Goal: Task Accomplishment & Management: Use online tool/utility

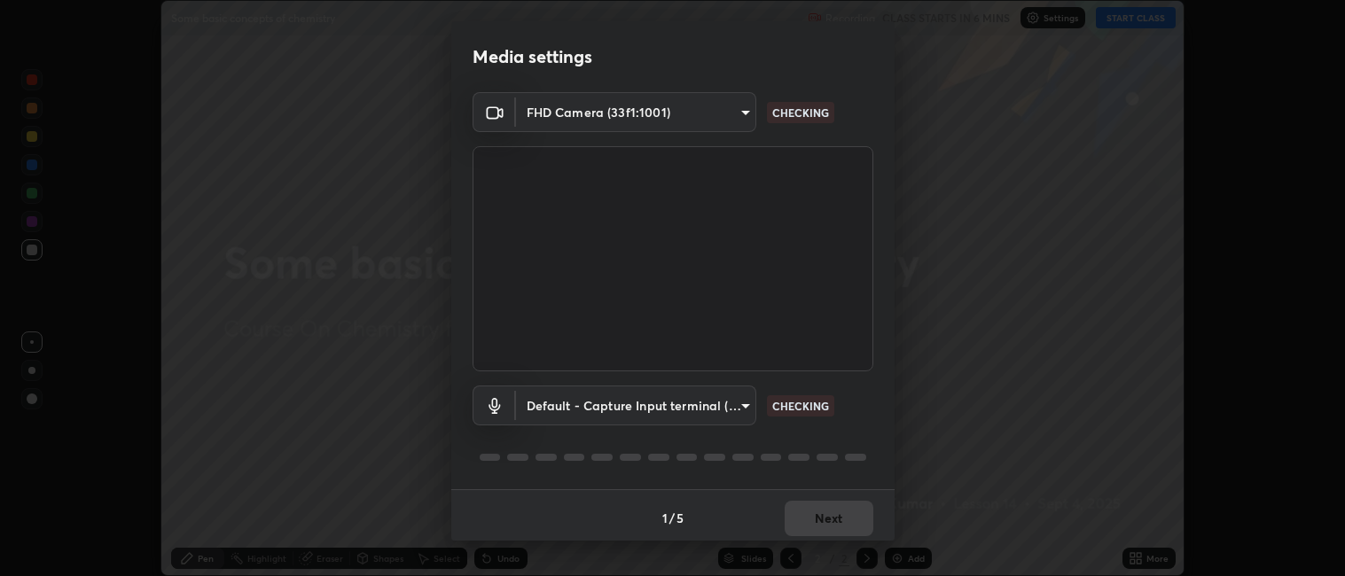
scroll to position [4, 0]
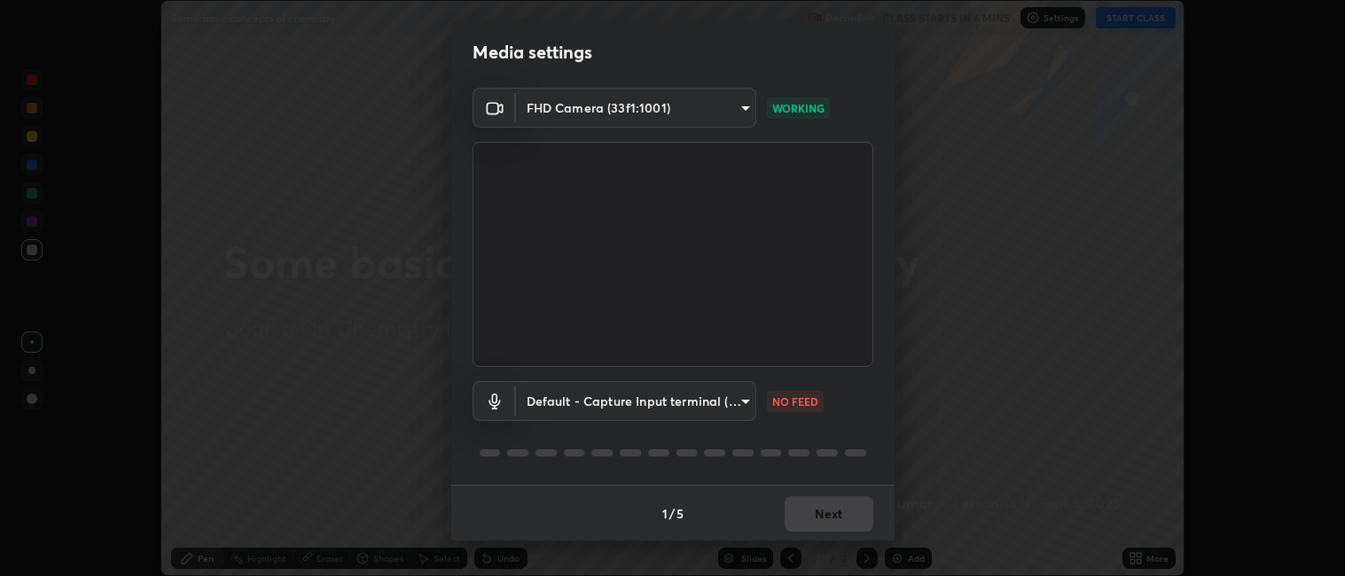
click at [649, 411] on body "Erase all Some basic concepts of chemistry Recording CLASS STARTS IN 6 MINS Set…" at bounding box center [672, 288] width 1345 height 576
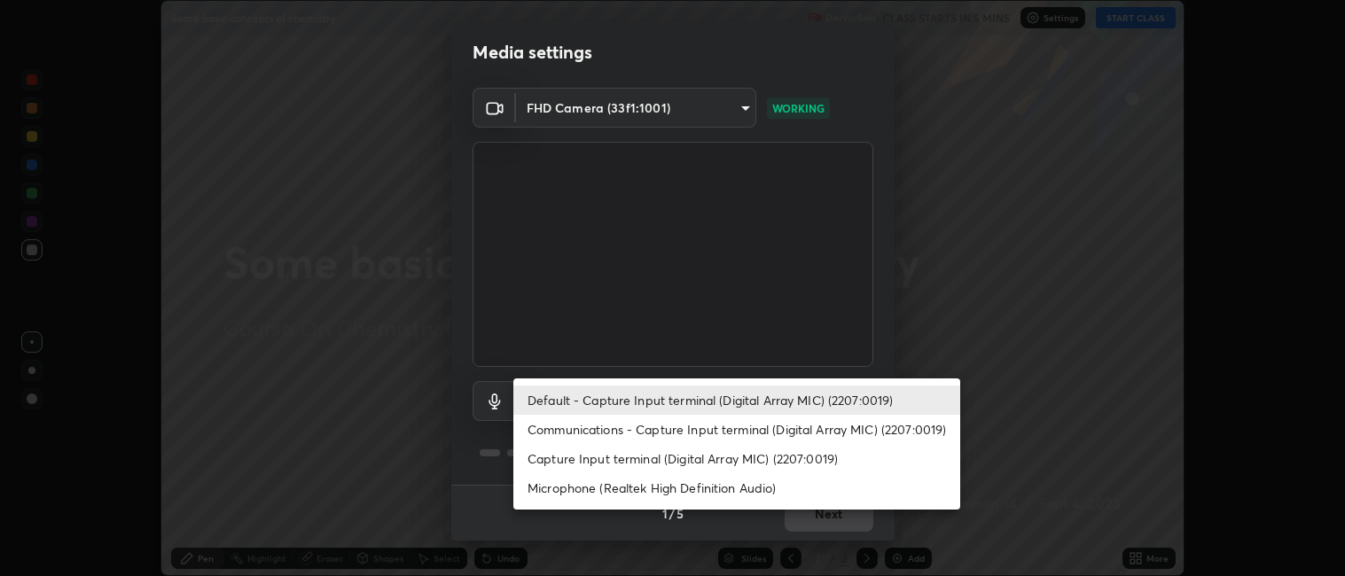
click at [578, 435] on li "Communications - Capture Input terminal (Digital Array MIC) (2207:0019)" at bounding box center [736, 429] width 447 height 29
type input "communications"
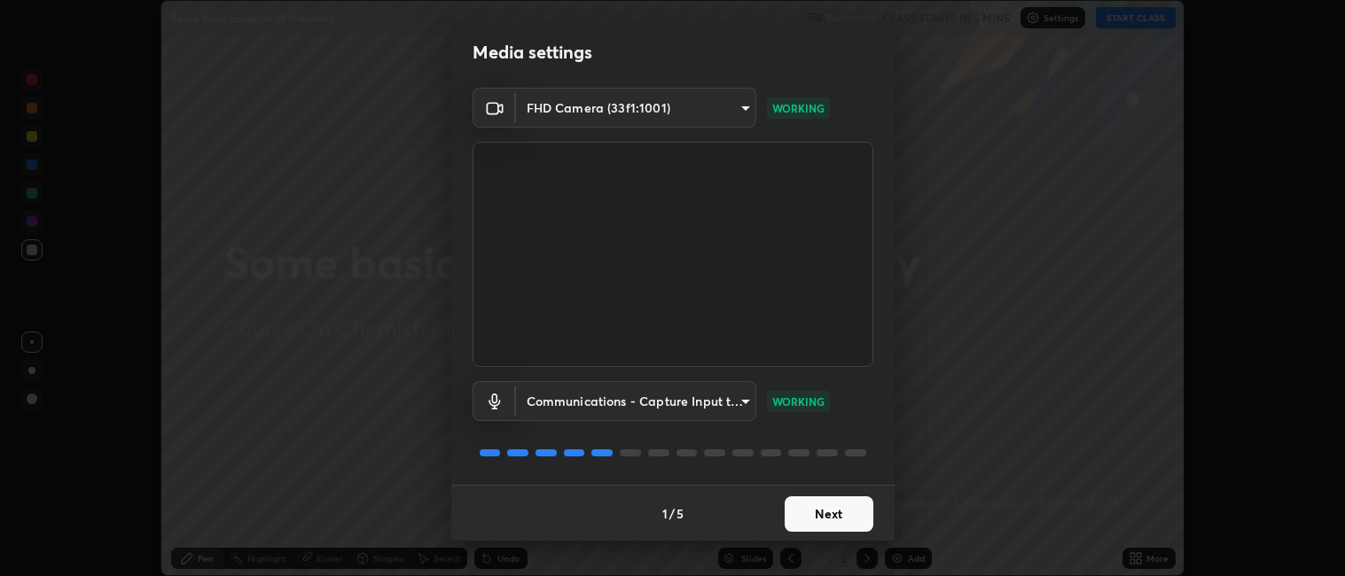
click at [816, 516] on button "Next" at bounding box center [829, 514] width 89 height 35
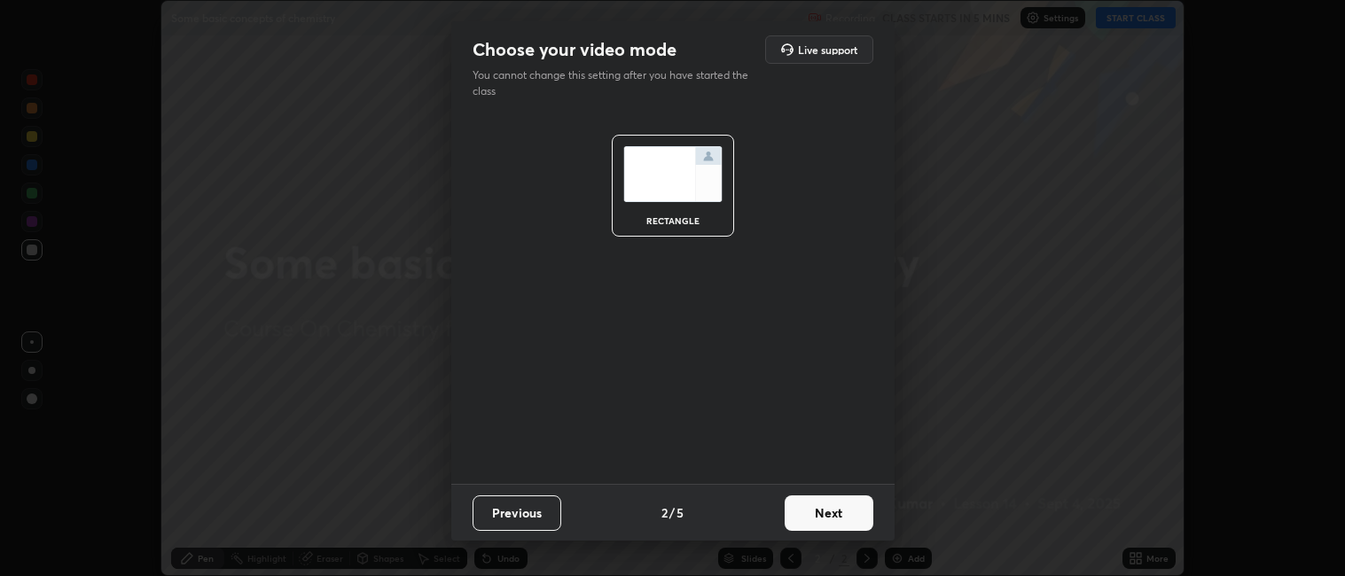
scroll to position [0, 0]
click at [816, 514] on button "Next" at bounding box center [829, 513] width 89 height 35
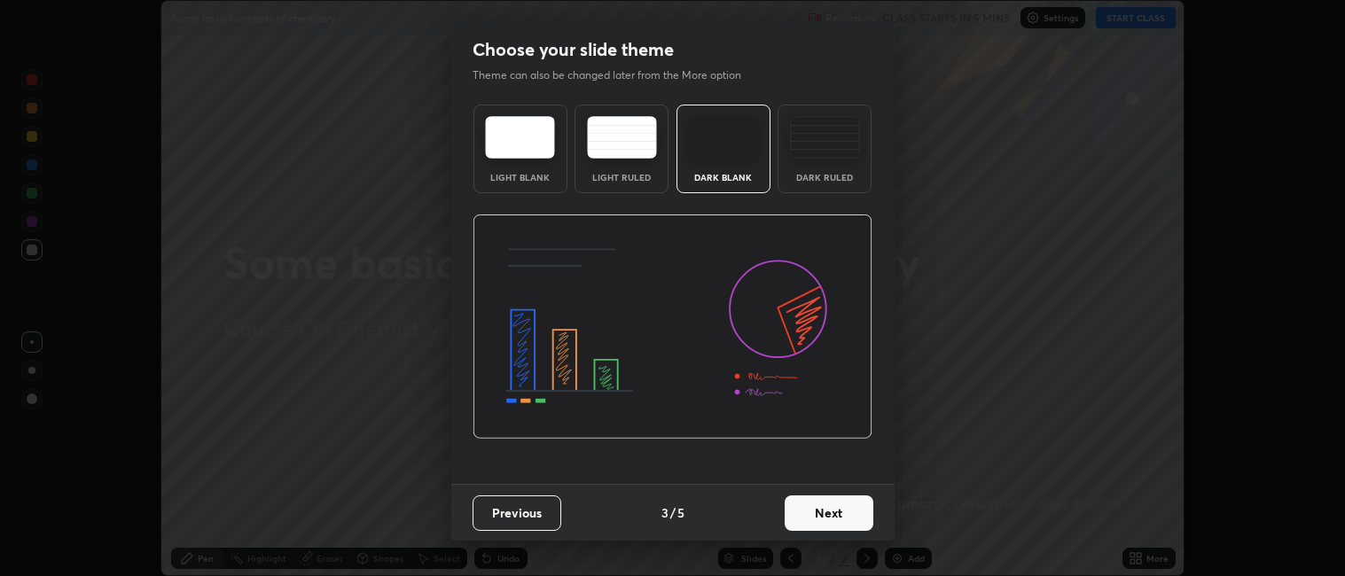
click at [841, 513] on button "Next" at bounding box center [829, 513] width 89 height 35
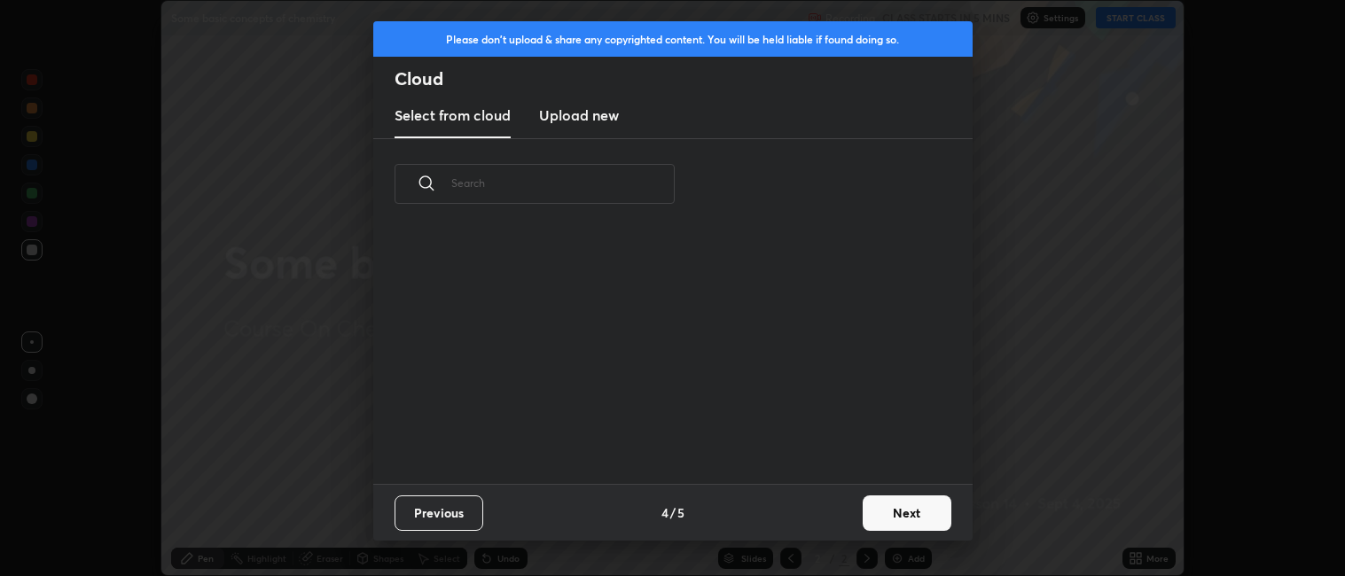
click at [882, 514] on button "Next" at bounding box center [907, 513] width 89 height 35
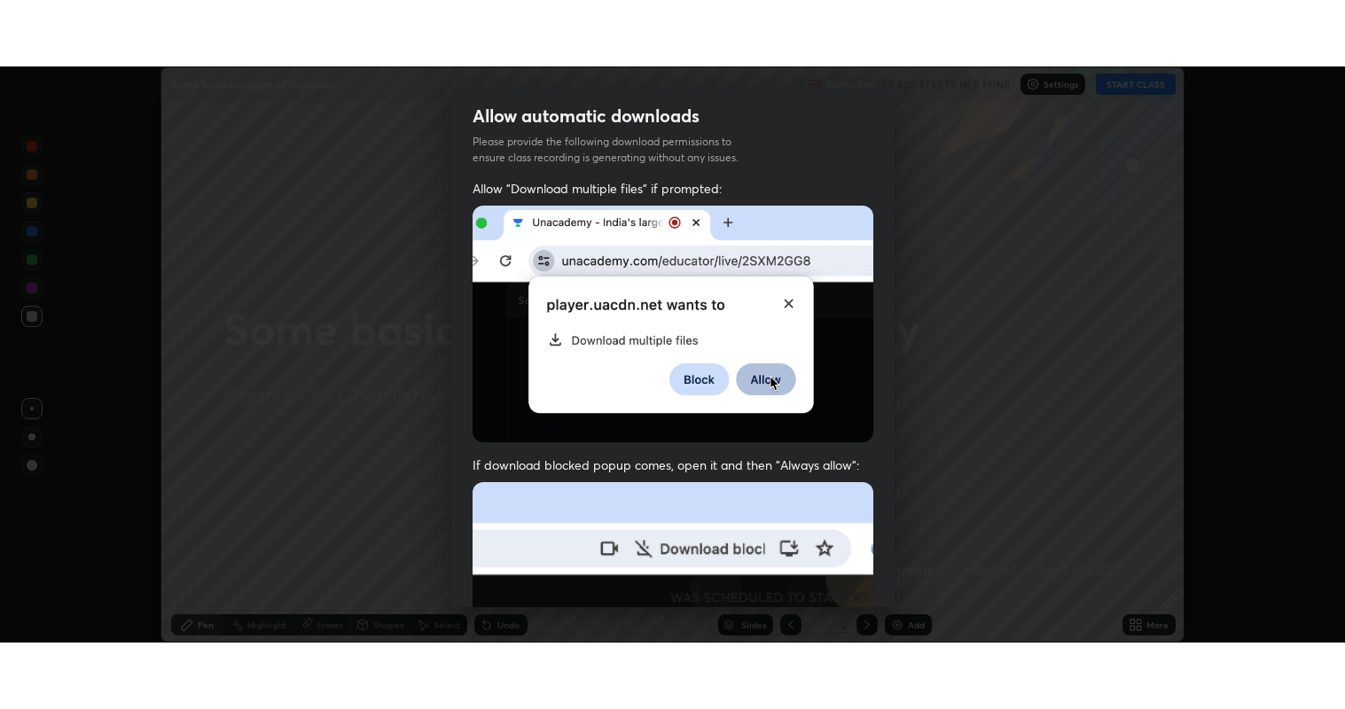
scroll to position [366, 0]
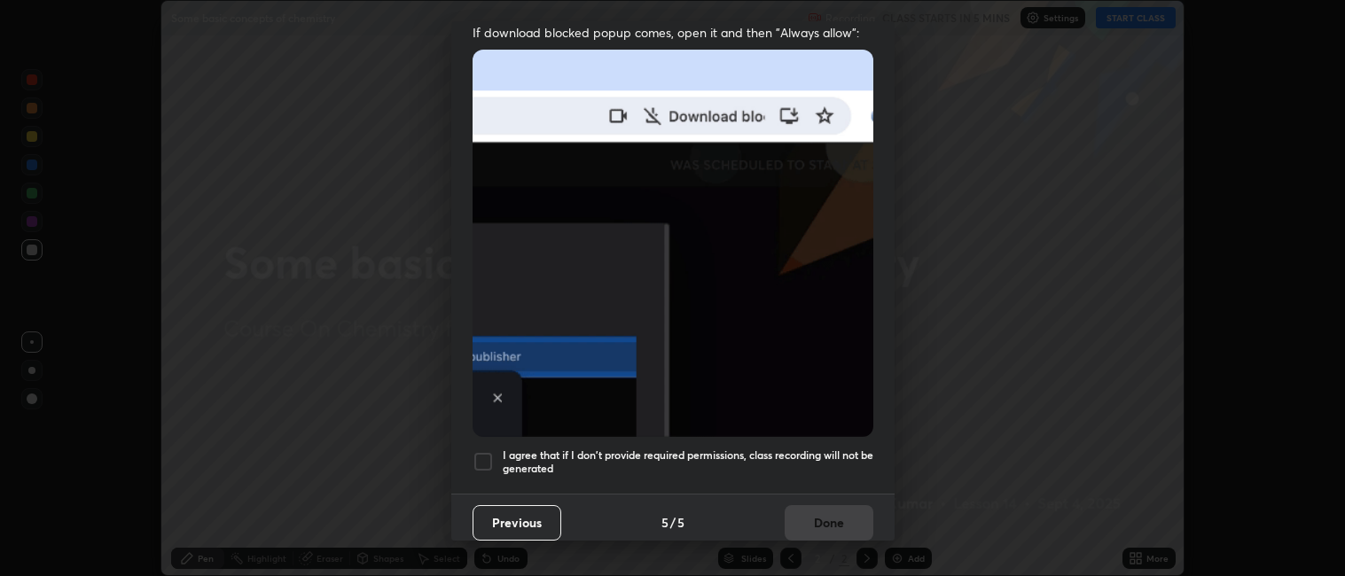
click at [483, 451] on div at bounding box center [483, 461] width 21 height 21
click at [791, 506] on button "Done" at bounding box center [829, 522] width 89 height 35
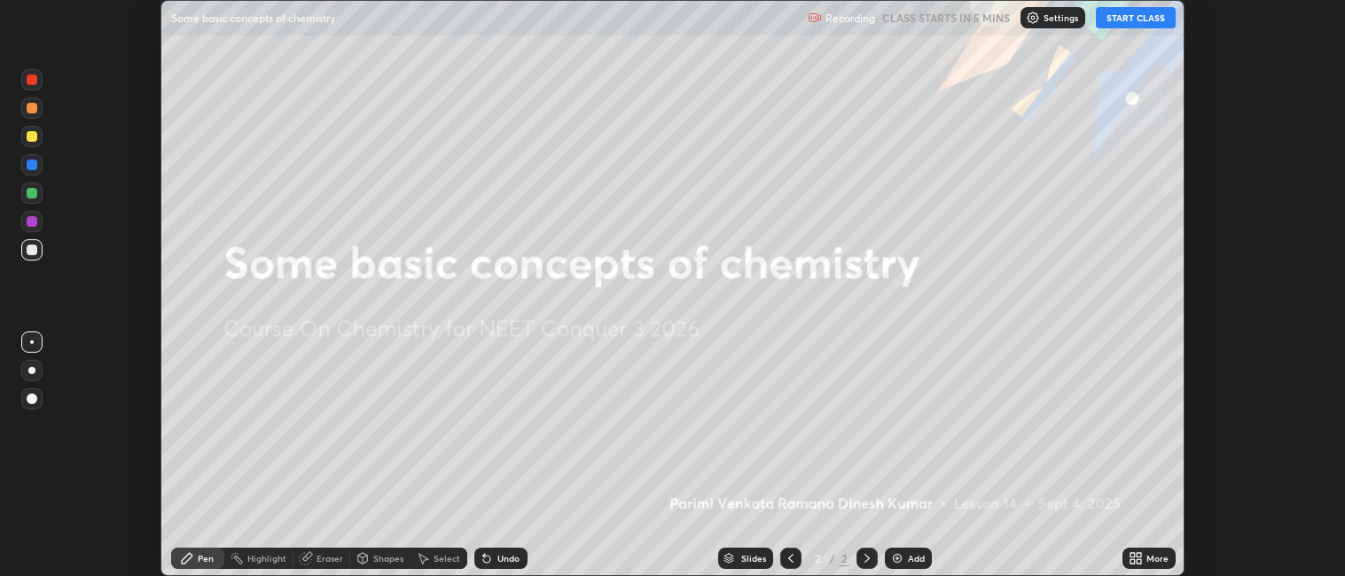
click at [1104, 23] on button "START CLASS" at bounding box center [1136, 17] width 80 height 21
click at [1132, 561] on icon at bounding box center [1132, 561] width 4 height 4
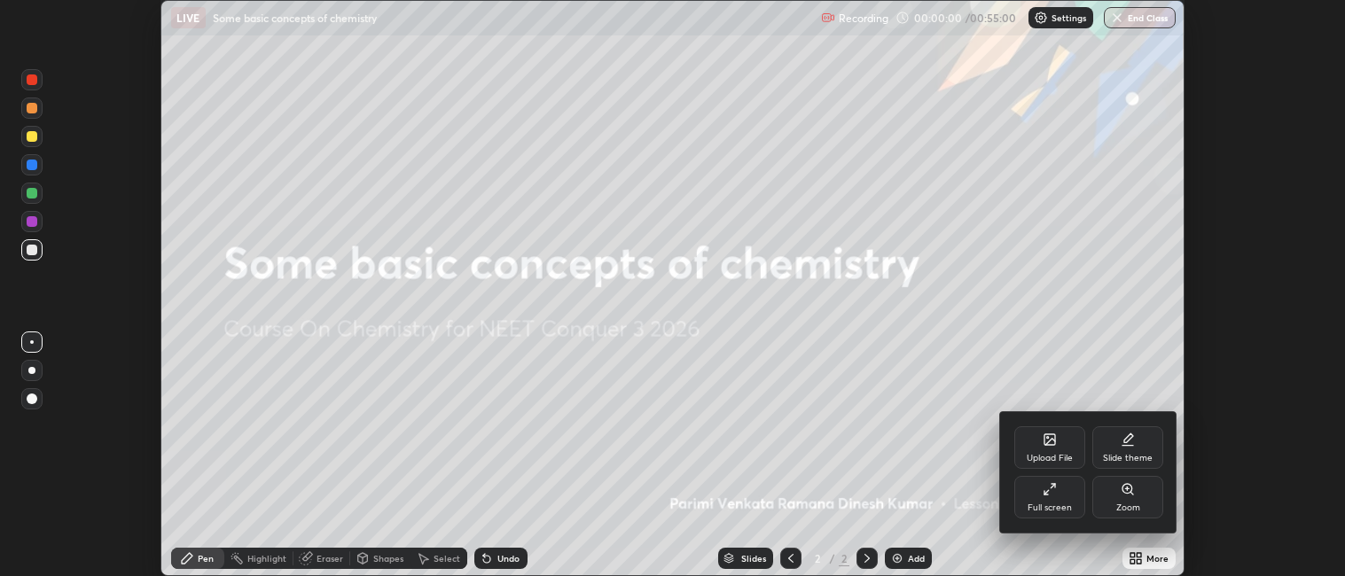
click at [1034, 492] on div "Full screen" at bounding box center [1049, 497] width 71 height 43
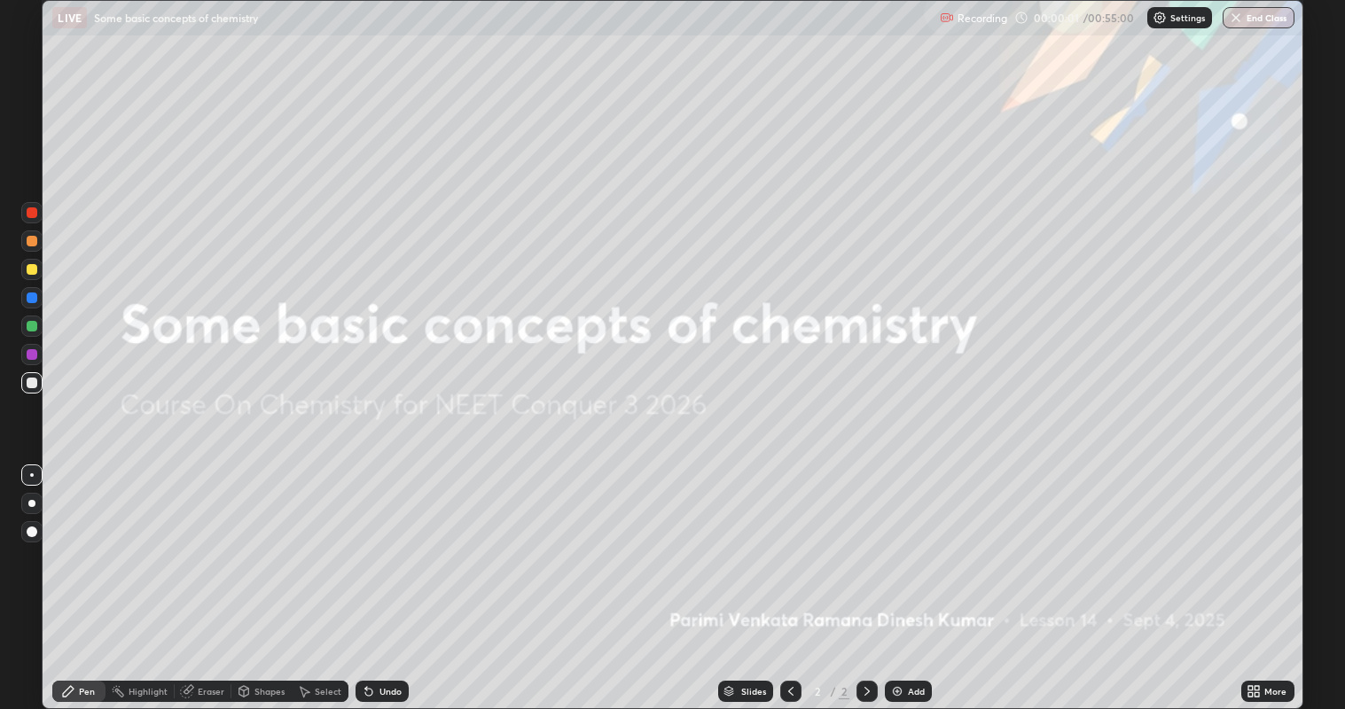
scroll to position [709, 1345]
click at [892, 575] on img at bounding box center [897, 691] width 14 height 14
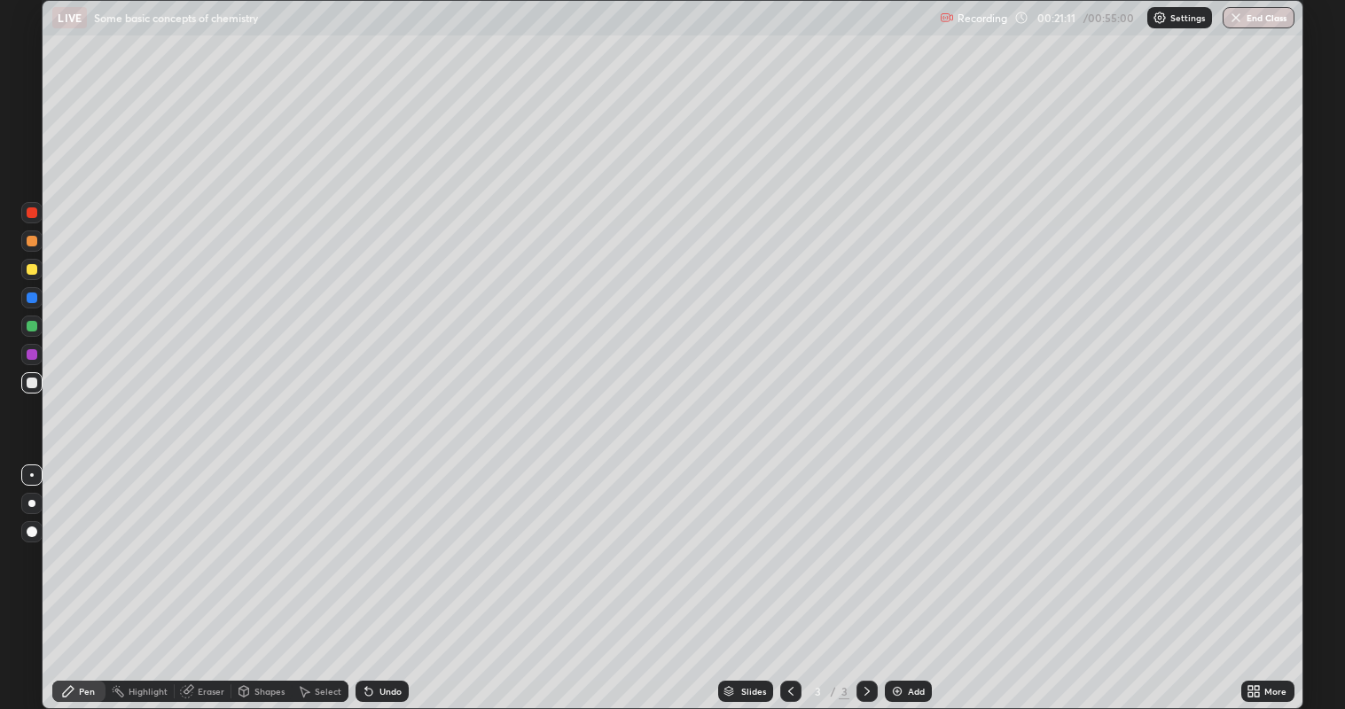
click at [33, 355] on div at bounding box center [32, 354] width 11 height 11
click at [31, 503] on div at bounding box center [31, 503] width 7 height 7
click at [32, 383] on div at bounding box center [32, 383] width 11 height 11
click at [912, 575] on div "Add" at bounding box center [916, 691] width 17 height 9
click at [41, 270] on div at bounding box center [31, 269] width 21 height 21
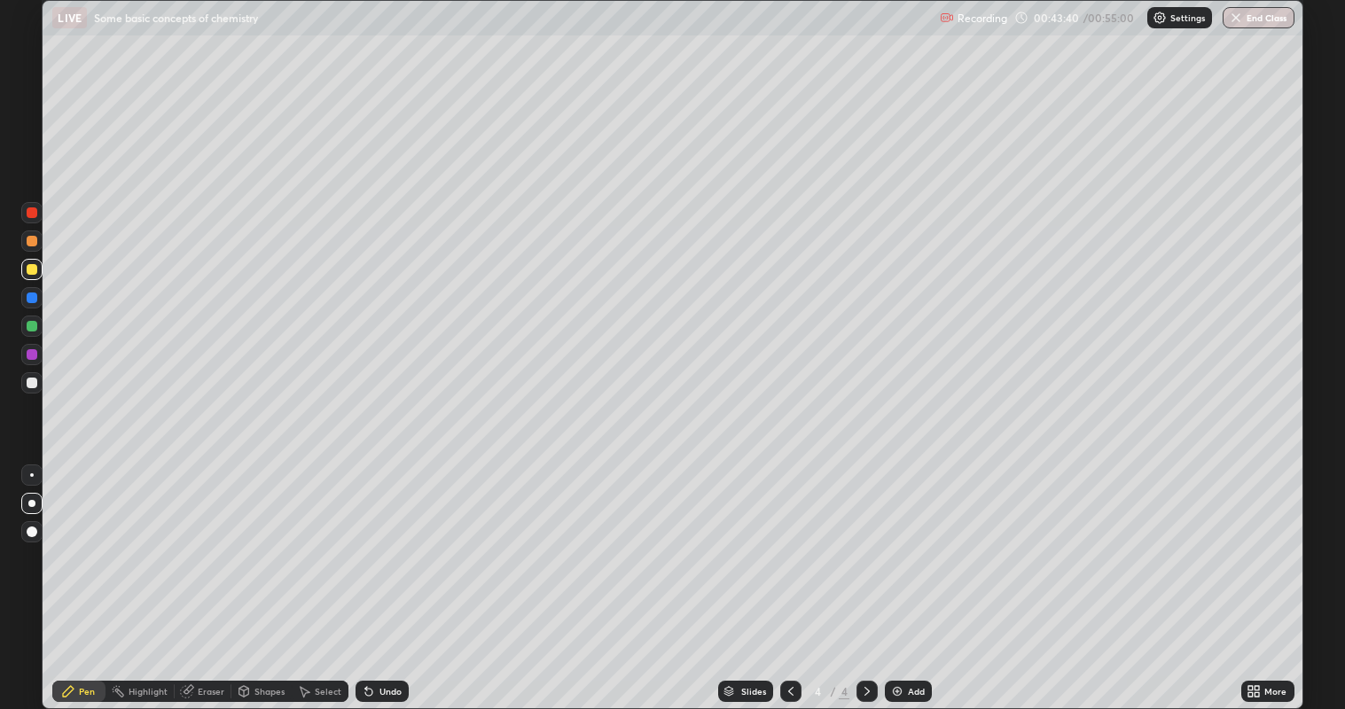
click at [374, 575] on div "Undo" at bounding box center [382, 691] width 53 height 21
click at [379, 575] on div "Undo" at bounding box center [390, 691] width 22 height 9
click at [377, 575] on div "Undo" at bounding box center [382, 691] width 53 height 21
click at [31, 326] on div at bounding box center [32, 326] width 11 height 11
click at [917, 575] on div "Add" at bounding box center [916, 691] width 17 height 9
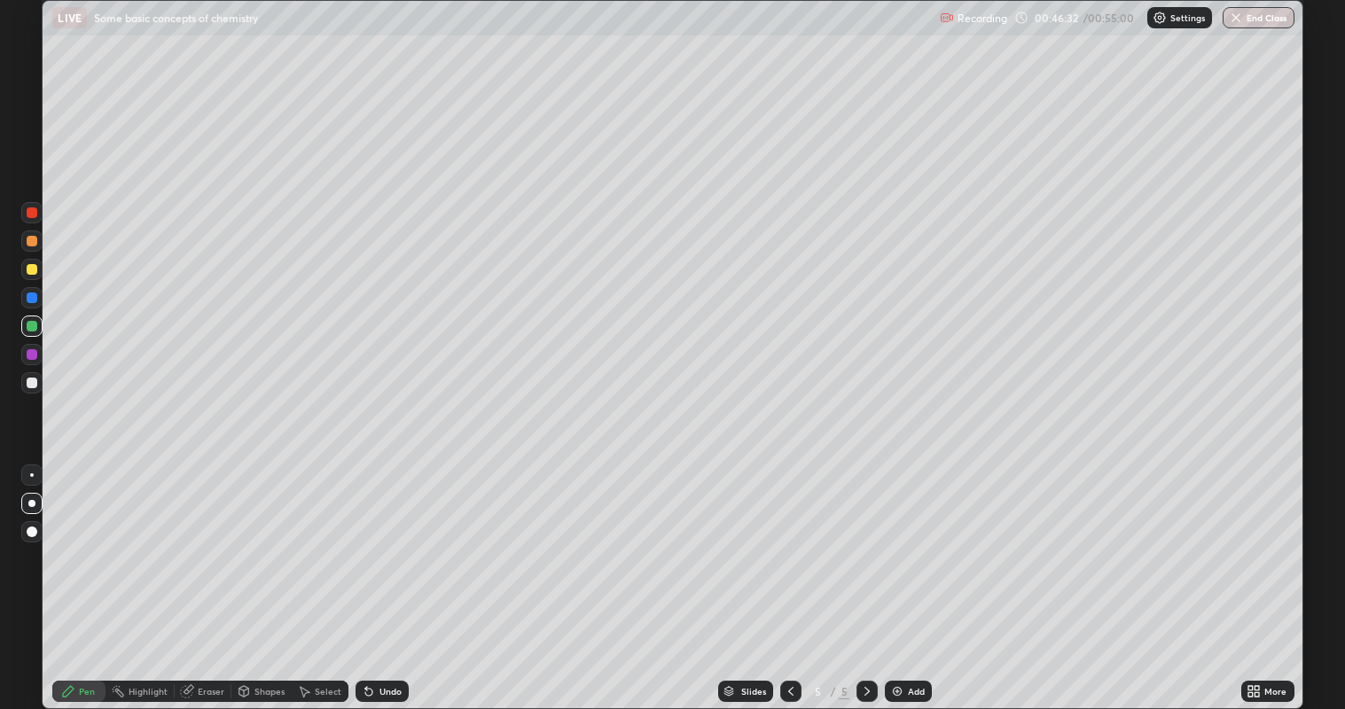
click at [33, 271] on div at bounding box center [32, 269] width 11 height 11
click at [35, 329] on div at bounding box center [32, 326] width 11 height 11
click at [35, 294] on div at bounding box center [32, 298] width 11 height 11
click at [32, 270] on div at bounding box center [32, 269] width 11 height 11
click at [41, 215] on div at bounding box center [31, 212] width 21 height 21
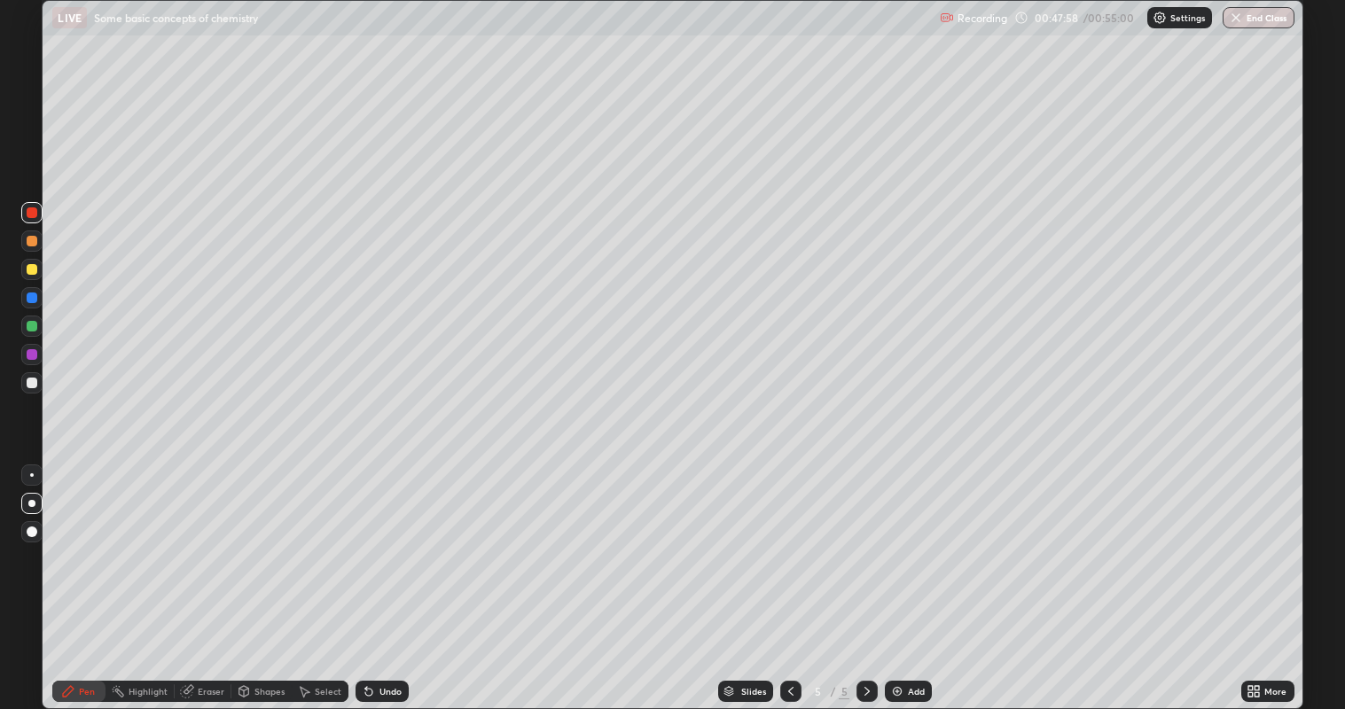
click at [205, 575] on div "Eraser" at bounding box center [211, 691] width 27 height 9
click at [80, 575] on div "Pen" at bounding box center [78, 691] width 53 height 21
click at [31, 383] on div at bounding box center [32, 383] width 11 height 11
click at [35, 357] on div at bounding box center [32, 354] width 11 height 11
click at [915, 575] on div "Add" at bounding box center [916, 691] width 17 height 9
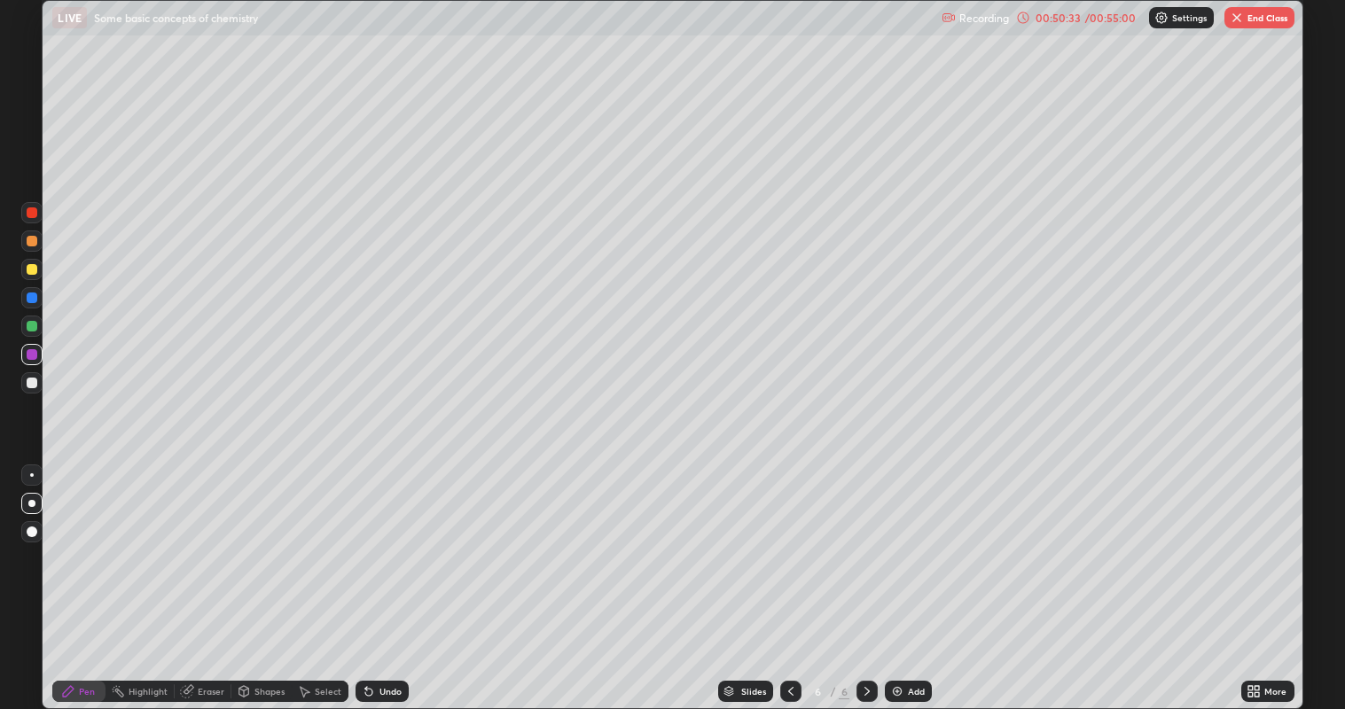
click at [33, 240] on div at bounding box center [32, 241] width 11 height 11
click at [31, 381] on div at bounding box center [32, 383] width 11 height 11
click at [221, 575] on div "Eraser" at bounding box center [203, 691] width 57 height 21
click at [90, 575] on div "Pen" at bounding box center [87, 691] width 16 height 9
click at [222, 575] on div "Eraser" at bounding box center [211, 691] width 27 height 9
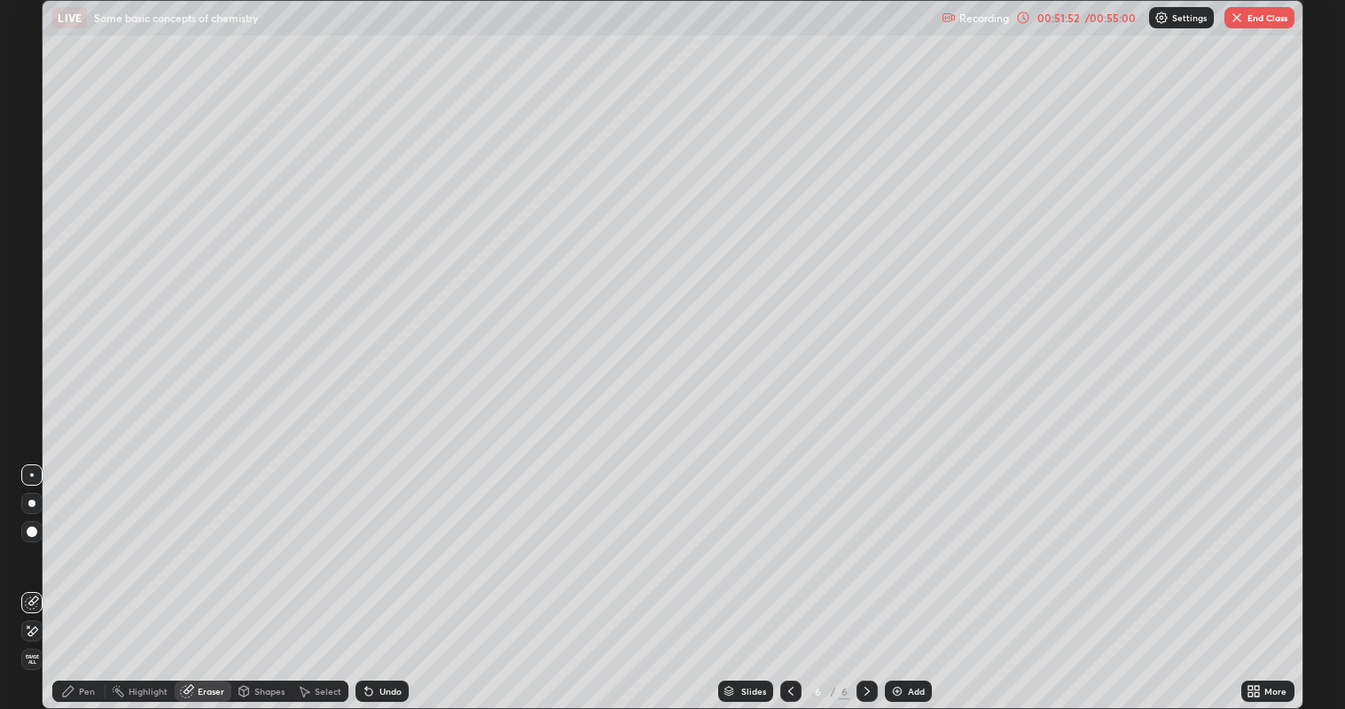
click at [95, 575] on div "Pen" at bounding box center [87, 691] width 16 height 9
click at [888, 575] on div "Add" at bounding box center [908, 691] width 47 height 21
click at [32, 270] on div at bounding box center [32, 269] width 11 height 11
click at [31, 299] on div at bounding box center [32, 298] width 11 height 11
click at [356, 575] on div "Undo" at bounding box center [382, 691] width 53 height 21
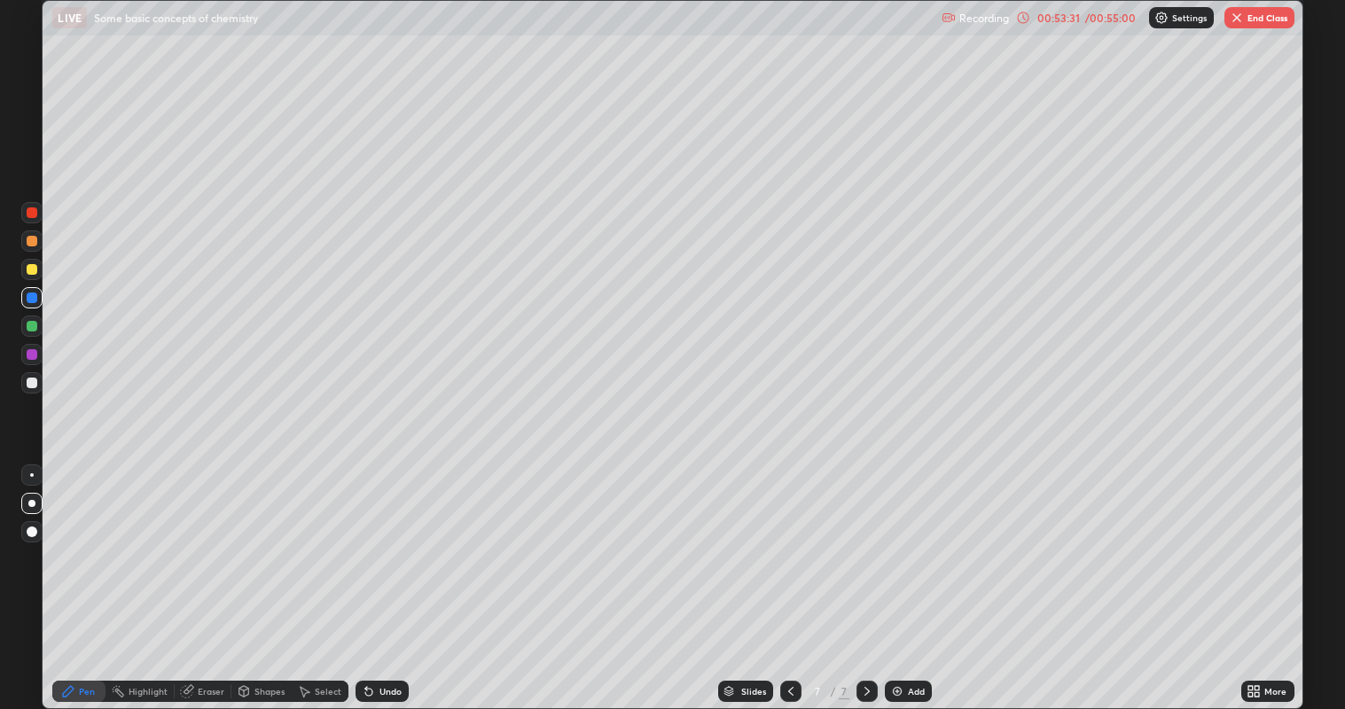
click at [365, 575] on icon at bounding box center [366, 688] width 2 height 2
click at [365, 575] on icon at bounding box center [368, 692] width 7 height 7
click at [362, 575] on icon at bounding box center [369, 691] width 14 height 14
click at [365, 575] on icon at bounding box center [368, 692] width 7 height 7
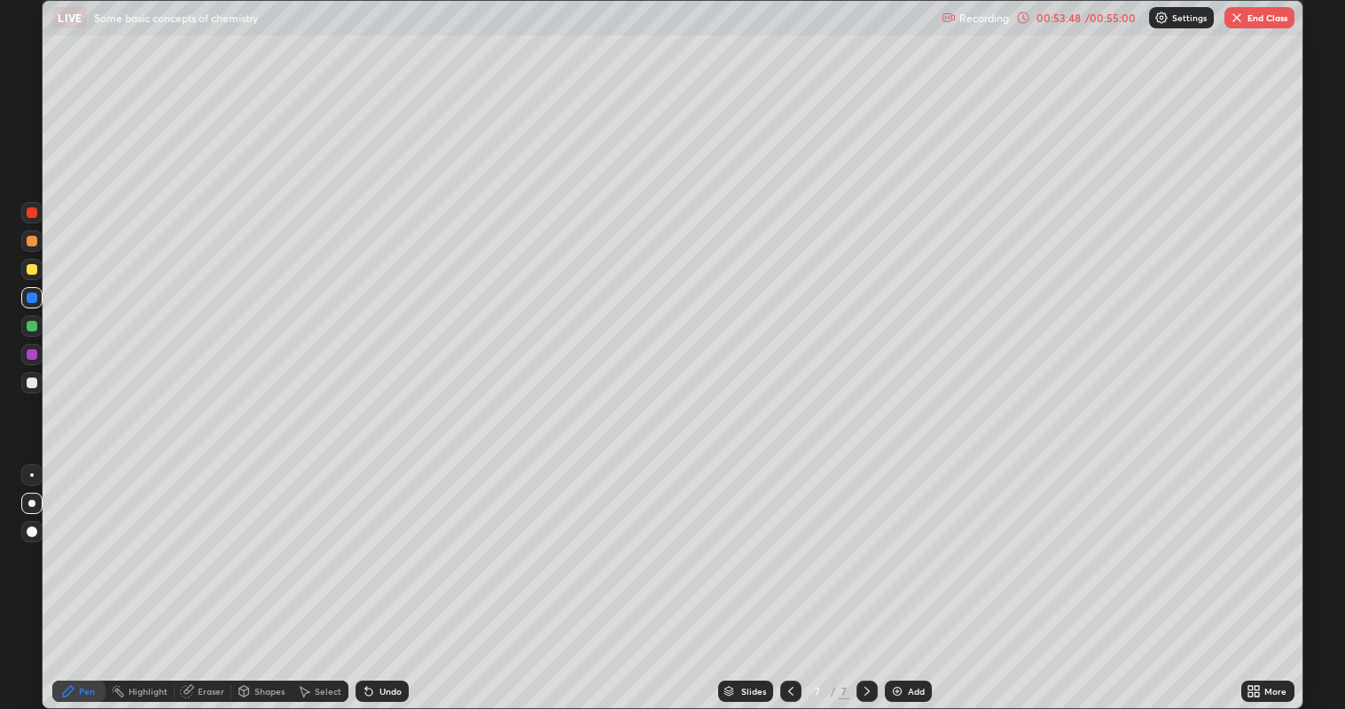
click at [365, 575] on icon at bounding box center [368, 692] width 7 height 7
click at [362, 575] on icon at bounding box center [369, 691] width 14 height 14
click at [365, 575] on icon at bounding box center [366, 688] width 2 height 2
click at [366, 575] on icon at bounding box center [368, 692] width 7 height 7
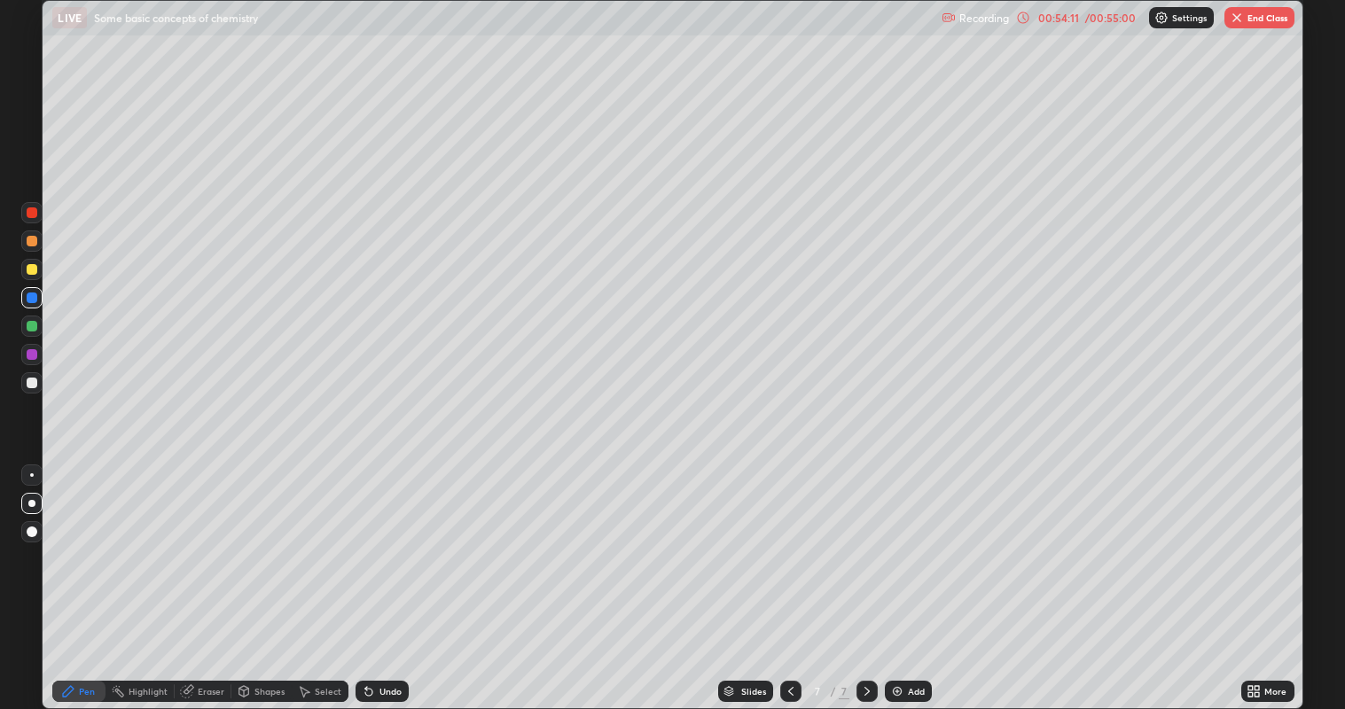
click at [32, 270] on div at bounding box center [32, 269] width 11 height 11
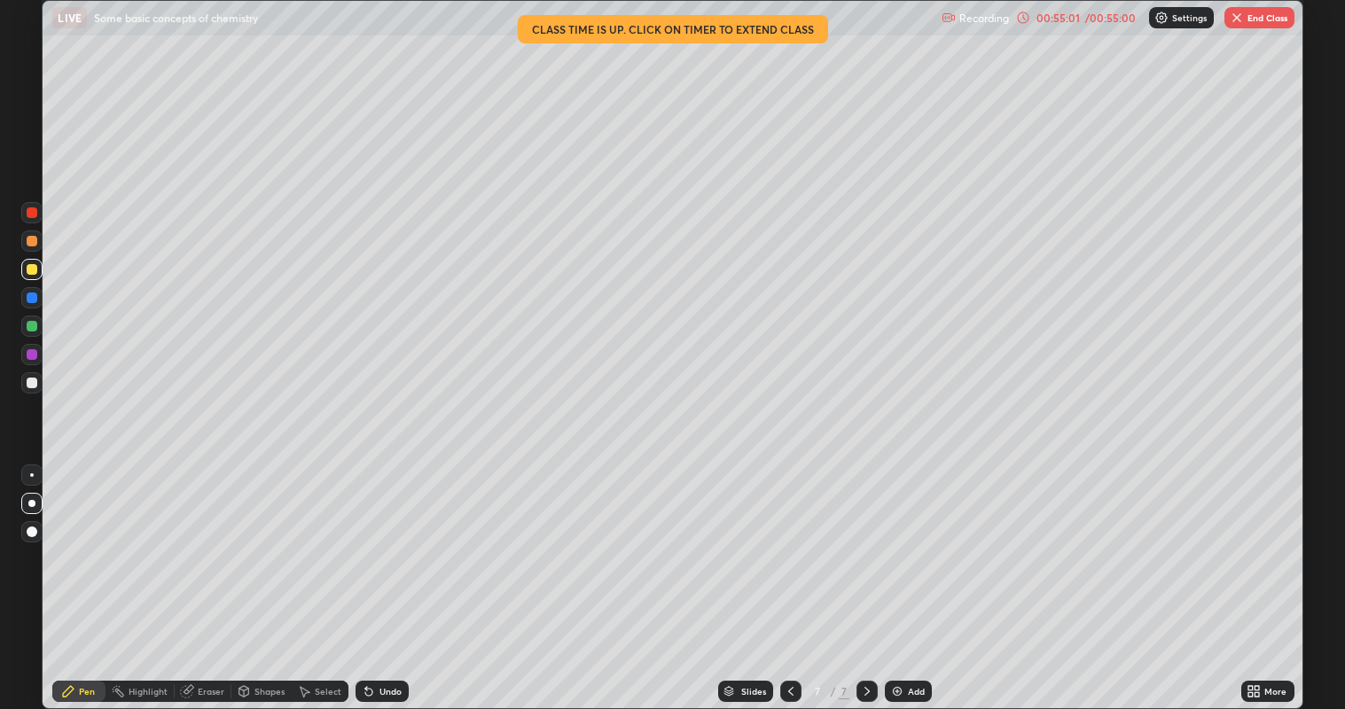
click at [36, 332] on div at bounding box center [31, 326] width 21 height 21
click at [403, 575] on div "Undo" at bounding box center [382, 691] width 53 height 21
click at [401, 575] on div "Undo" at bounding box center [382, 691] width 53 height 21
click at [398, 575] on div "Undo" at bounding box center [390, 691] width 22 height 9
click at [36, 267] on div at bounding box center [32, 269] width 11 height 11
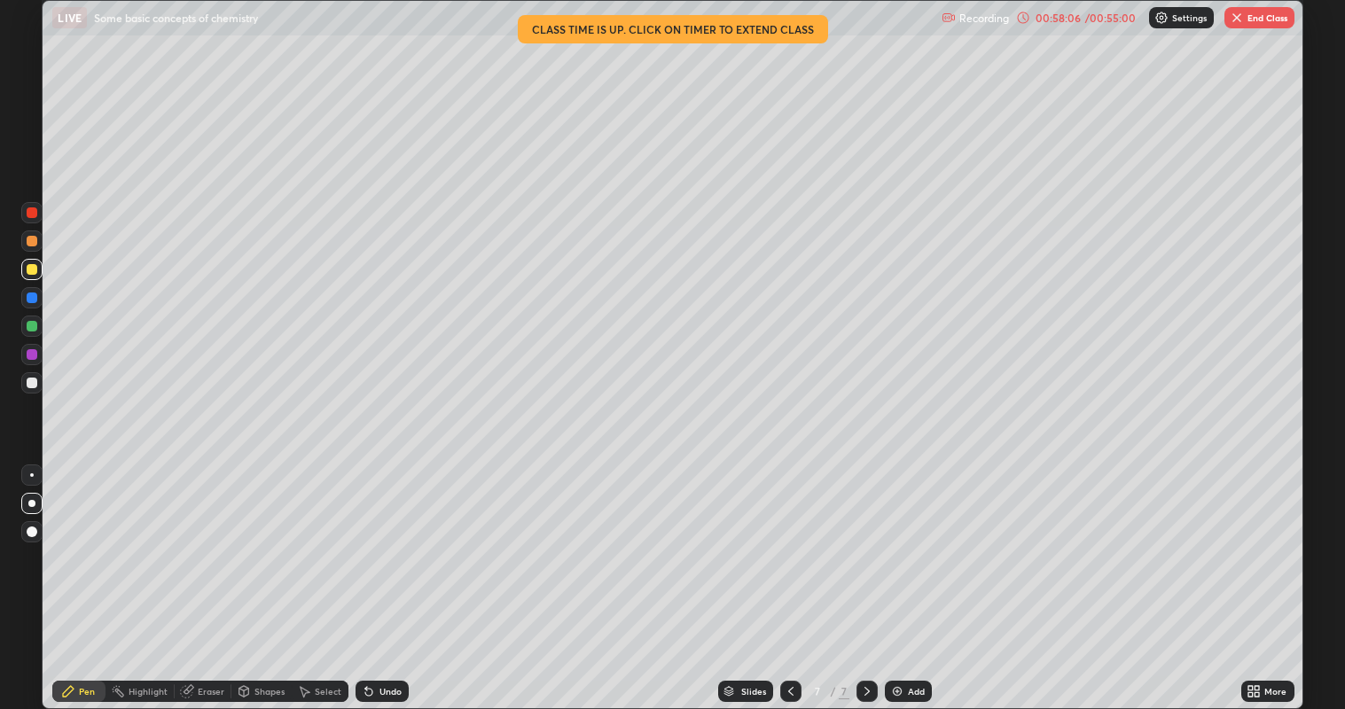
click at [911, 575] on div "Add" at bounding box center [916, 691] width 17 height 9
click at [366, 575] on icon at bounding box center [368, 692] width 7 height 7
click at [368, 575] on icon at bounding box center [369, 691] width 14 height 14
click at [389, 575] on div "Undo" at bounding box center [390, 691] width 22 height 9
click at [390, 575] on div "Undo" at bounding box center [390, 691] width 22 height 9
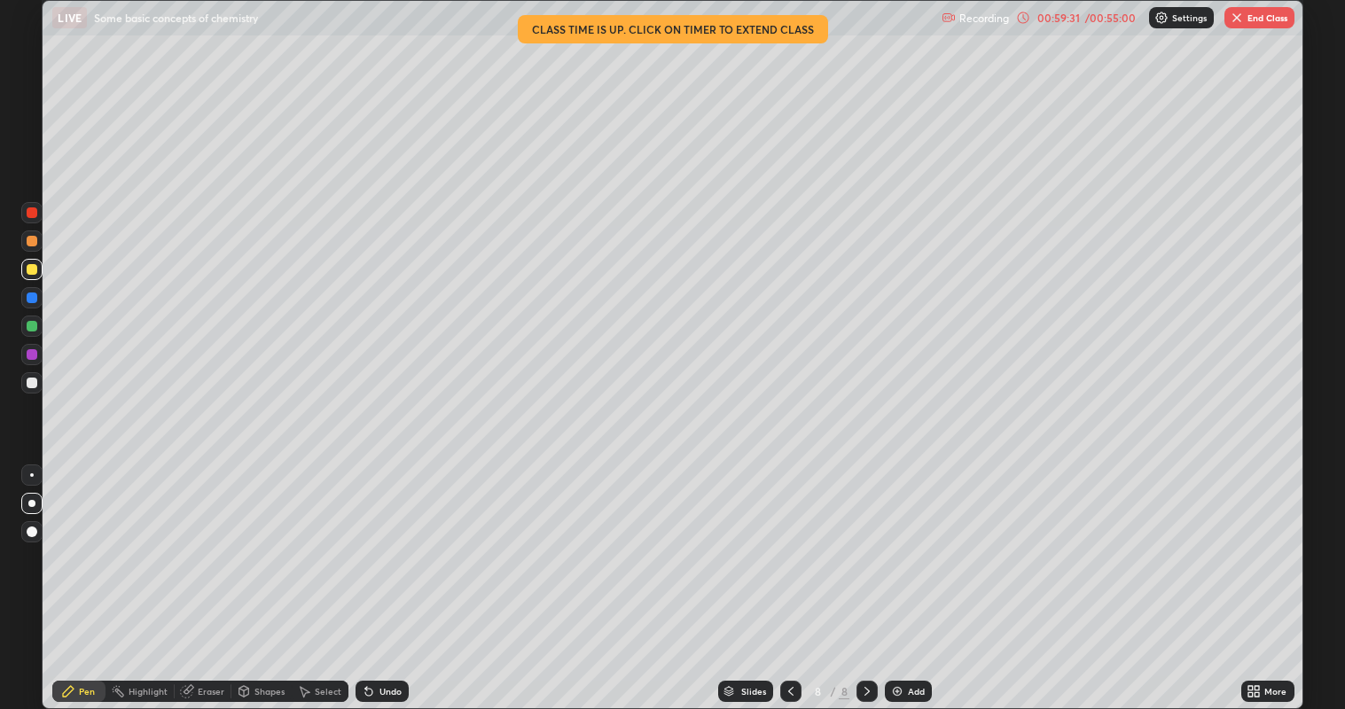
click at [392, 575] on div "Undo" at bounding box center [390, 691] width 22 height 9
click at [394, 575] on div "Undo" at bounding box center [390, 691] width 22 height 9
click at [33, 393] on div at bounding box center [31, 382] width 21 height 21
click at [900, 575] on img at bounding box center [897, 691] width 14 height 14
click at [386, 575] on div "Undo" at bounding box center [390, 691] width 22 height 9
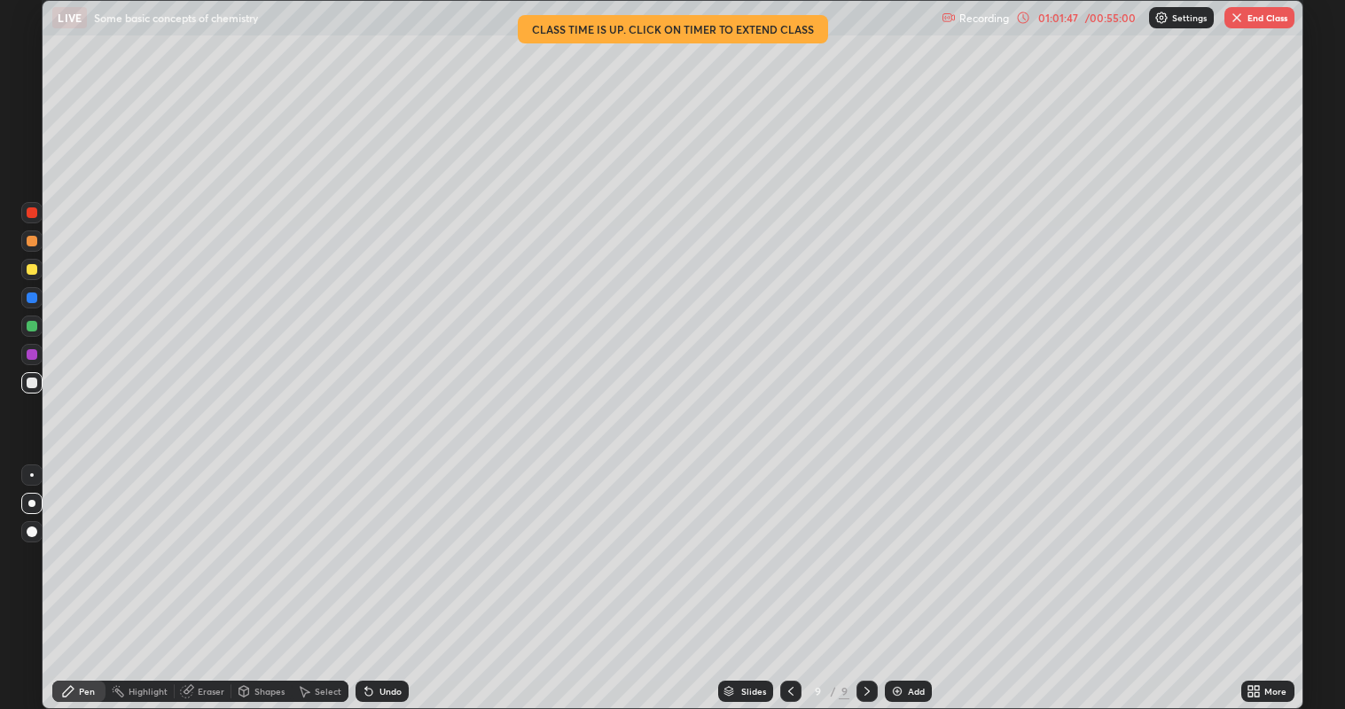
click at [381, 575] on div "Undo" at bounding box center [390, 691] width 22 height 9
click at [382, 575] on div "Undo" at bounding box center [382, 691] width 53 height 21
click at [381, 575] on div "Undo" at bounding box center [382, 691] width 53 height 21
click at [379, 575] on div "Undo" at bounding box center [382, 691] width 53 height 21
click at [378, 575] on div "Undo" at bounding box center [382, 691] width 53 height 21
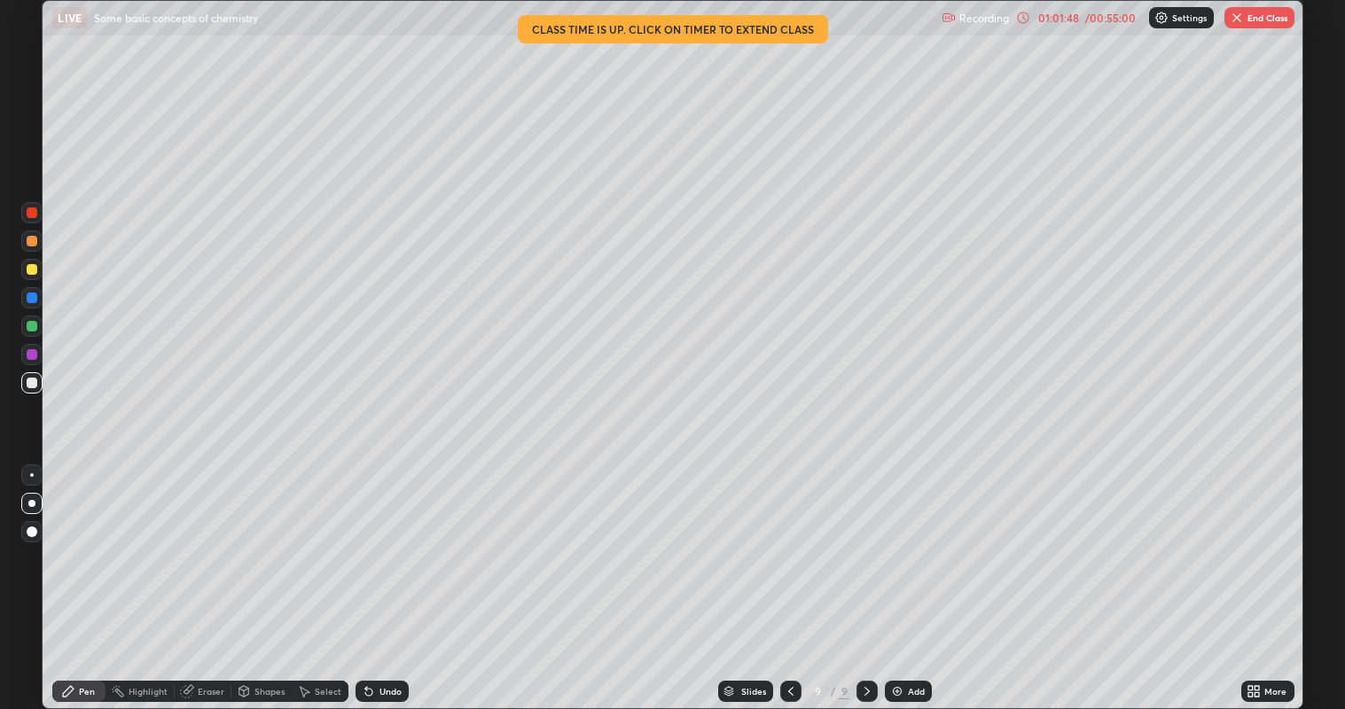
click at [376, 575] on div "Undo" at bounding box center [382, 691] width 53 height 21
click at [377, 575] on div "Undo" at bounding box center [382, 691] width 53 height 21
click at [376, 575] on div "Undo" at bounding box center [382, 691] width 53 height 21
click at [373, 575] on div "Undo" at bounding box center [382, 691] width 53 height 21
click at [372, 575] on div "Undo" at bounding box center [382, 691] width 53 height 21
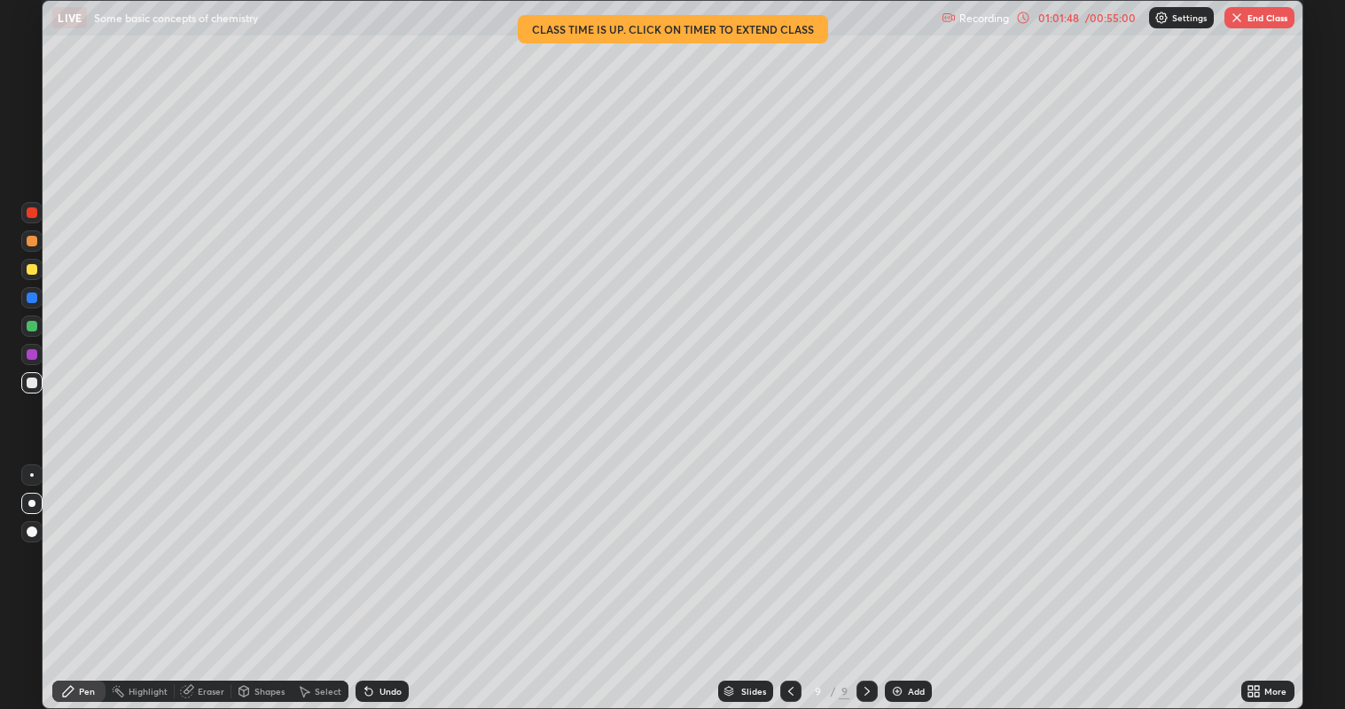
click at [373, 575] on div "Undo" at bounding box center [382, 691] width 53 height 21
click at [372, 575] on div "Undo" at bounding box center [382, 691] width 53 height 21
click at [382, 575] on div "Undo" at bounding box center [390, 691] width 22 height 9
click at [377, 575] on div "Undo" at bounding box center [382, 691] width 53 height 21
click at [1255, 20] on button "End Class" at bounding box center [1259, 17] width 70 height 21
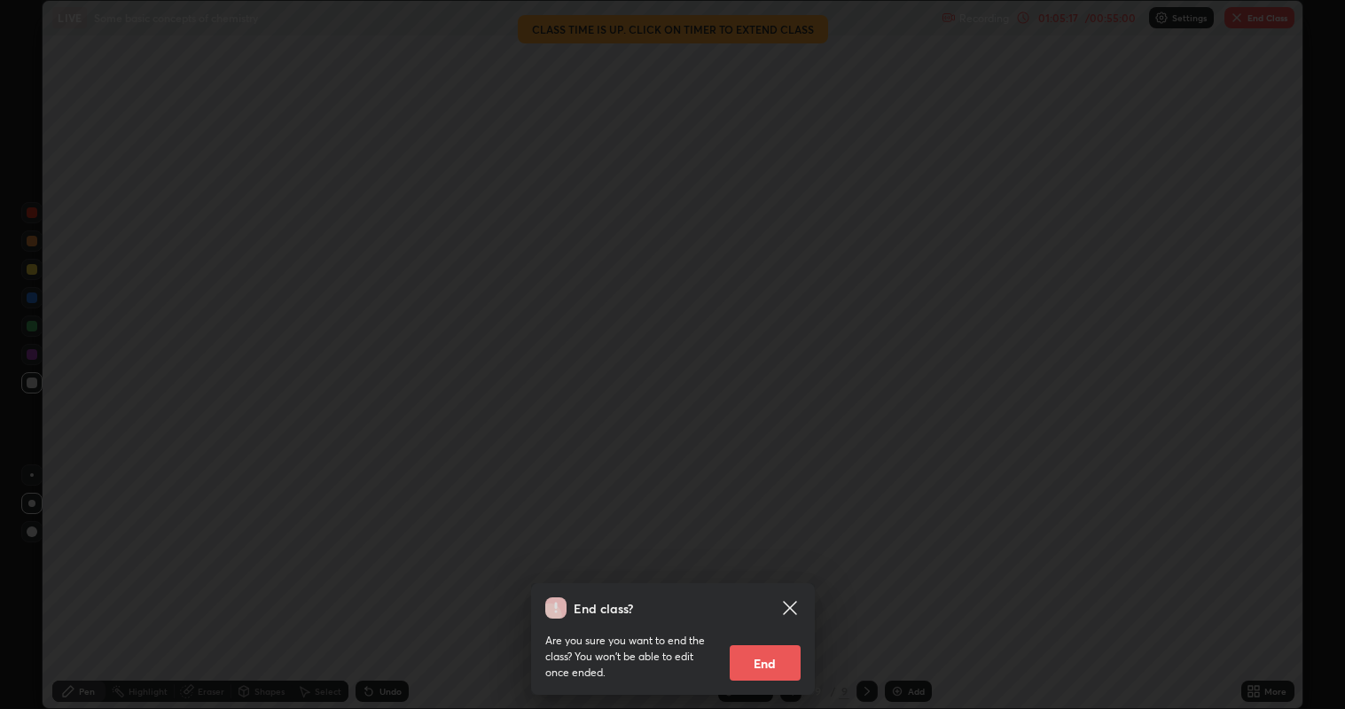
click at [786, 575] on button "End" at bounding box center [765, 662] width 71 height 35
click at [772, 575] on button "End" at bounding box center [765, 662] width 71 height 35
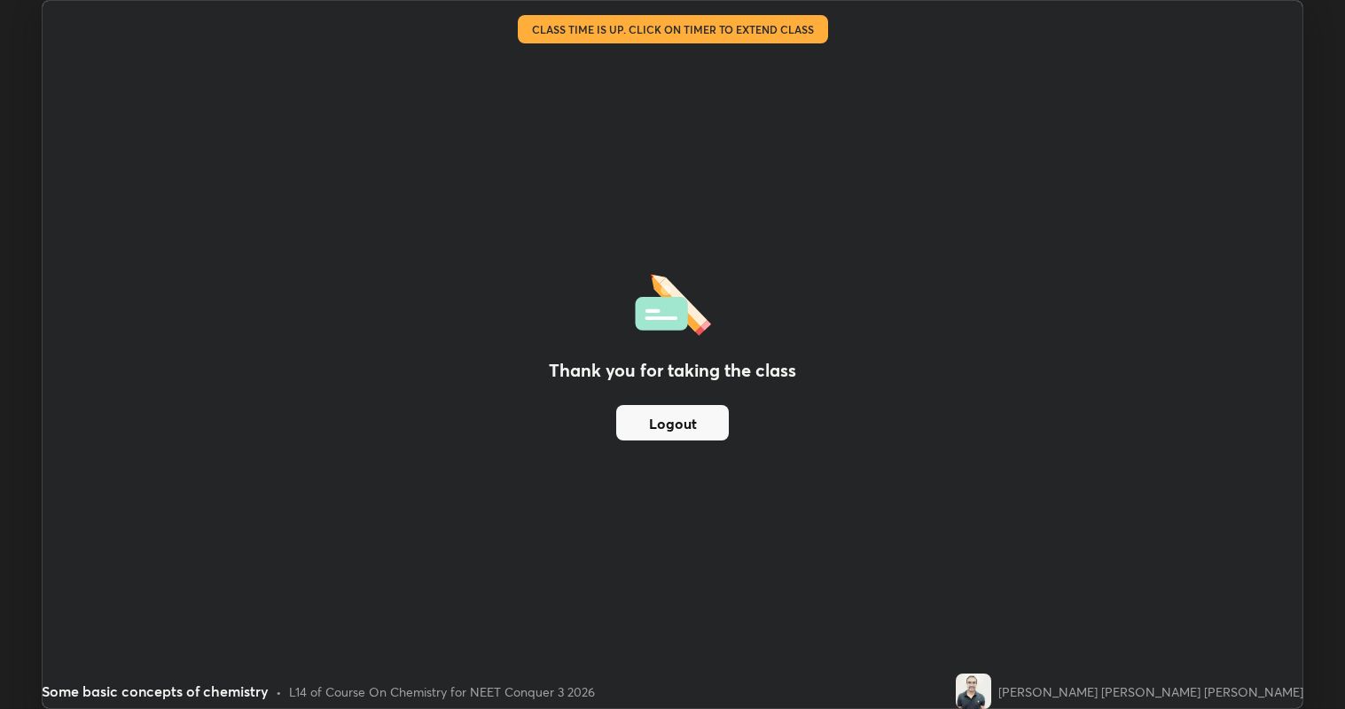
click at [668, 439] on button "Logout" at bounding box center [672, 422] width 113 height 35
click at [663, 434] on button "Logout" at bounding box center [672, 422] width 113 height 35
